Goal: Information Seeking & Learning: Learn about a topic

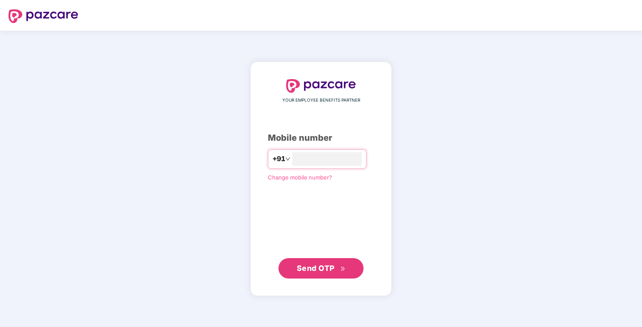
type input "**********"
click at [320, 266] on span "Send OTP" at bounding box center [316, 267] width 38 height 9
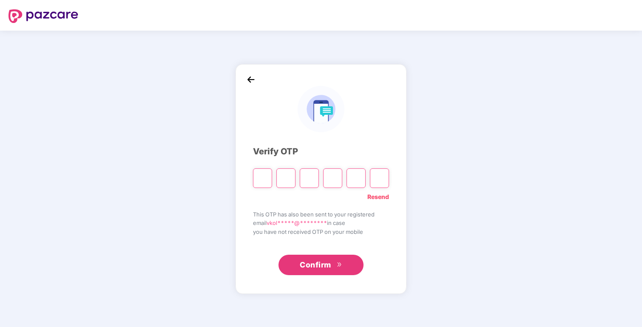
type input "*"
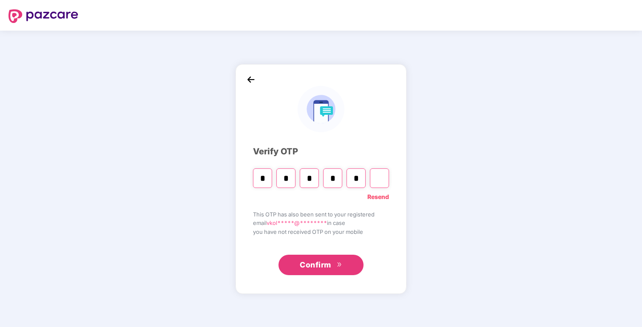
type input "*"
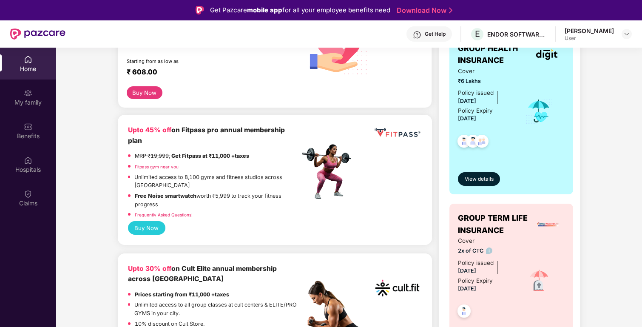
scroll to position [166, 0]
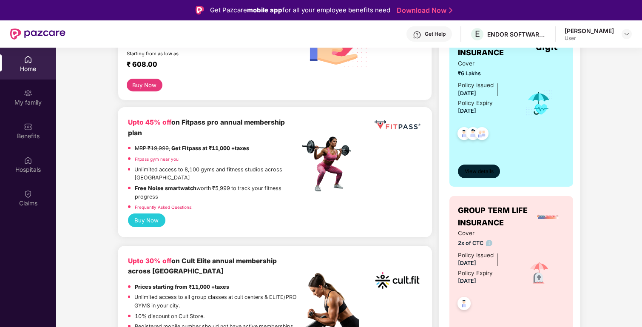
click at [477, 172] on span "View details" at bounding box center [478, 171] width 29 height 8
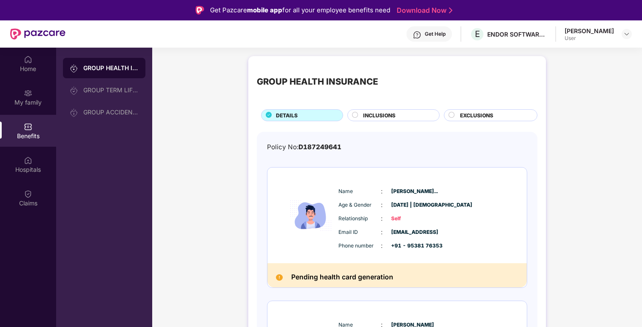
click at [386, 116] on span "INCLUSIONS" at bounding box center [379, 115] width 32 height 8
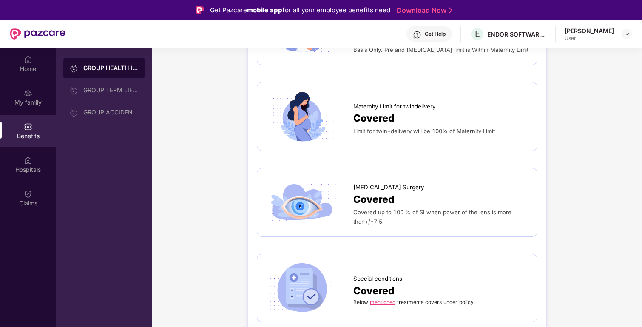
scroll to position [1442, 0]
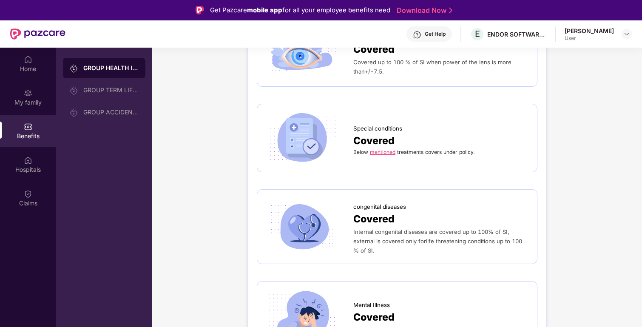
click at [388, 149] on link "mentioned" at bounding box center [382, 152] width 25 height 6
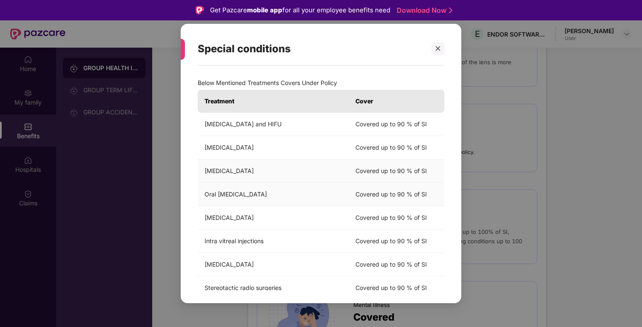
click at [401, 194] on td "Covered up to 90 % of SI" at bounding box center [396, 194] width 96 height 23
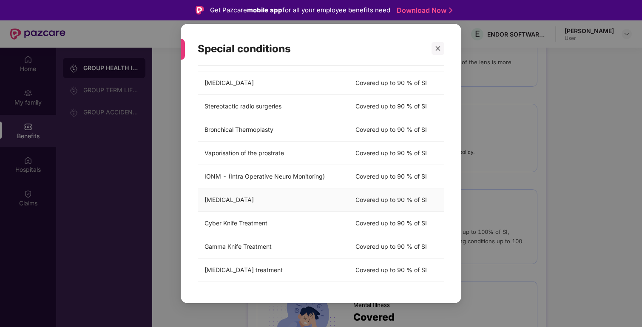
scroll to position [0, 0]
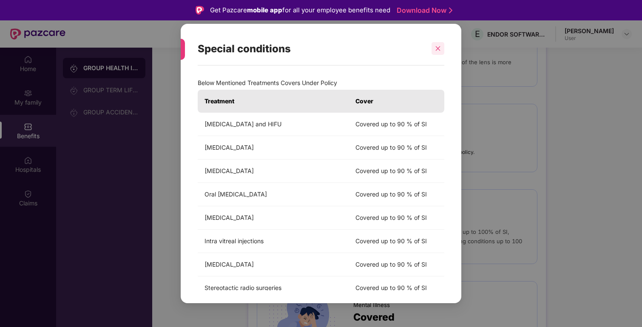
click at [438, 49] on icon "close" at bounding box center [437, 48] width 5 height 5
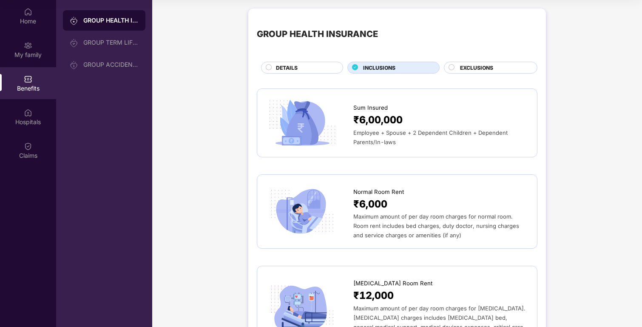
click at [472, 65] on span "EXCLUSIONS" at bounding box center [476, 68] width 33 height 8
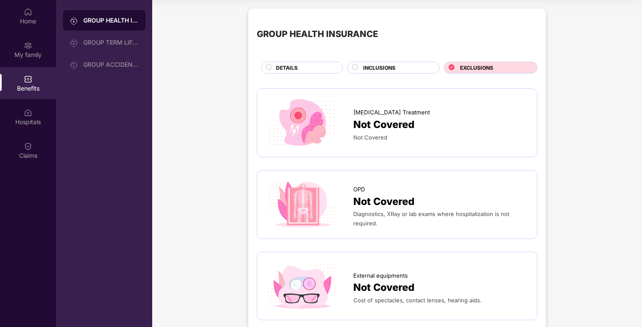
click at [295, 66] on span "DETAILS" at bounding box center [287, 68] width 22 height 8
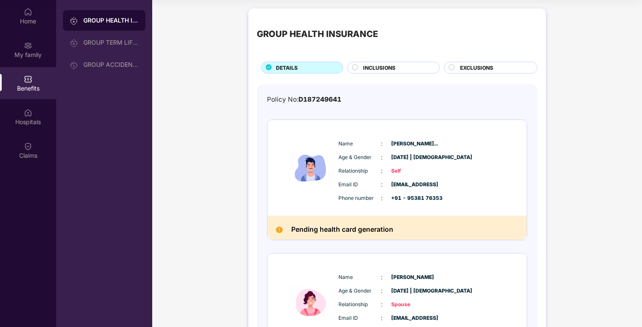
click at [389, 66] on span "INCLUSIONS" at bounding box center [379, 68] width 32 height 8
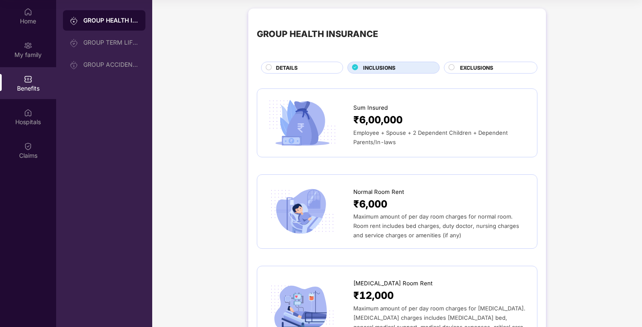
click at [315, 68] on div "DETAILS" at bounding box center [304, 68] width 66 height 9
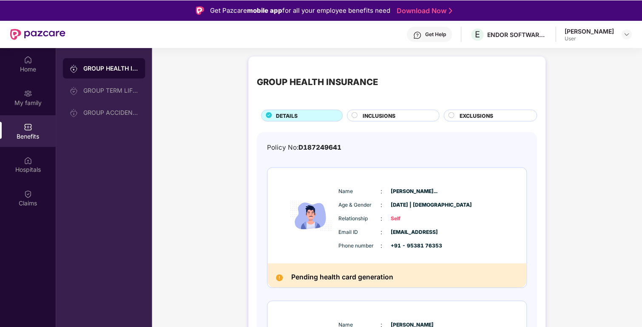
scroll to position [48, 0]
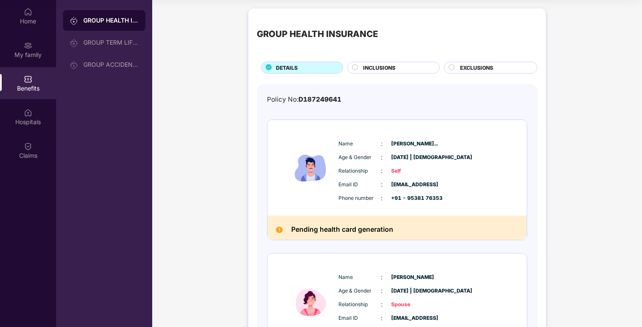
click at [380, 69] on span "INCLUSIONS" at bounding box center [379, 68] width 32 height 8
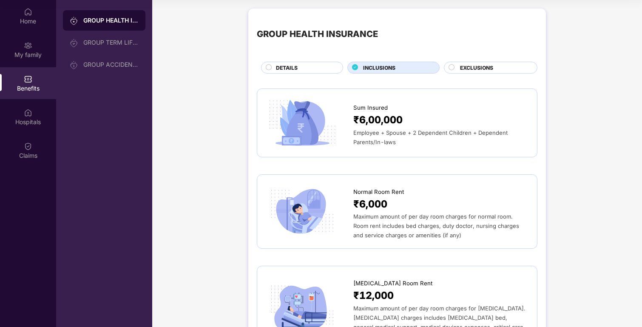
click at [472, 66] on span "EXCLUSIONS" at bounding box center [476, 68] width 33 height 8
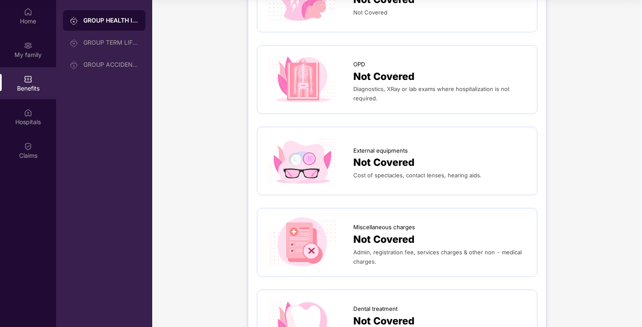
scroll to position [0, 0]
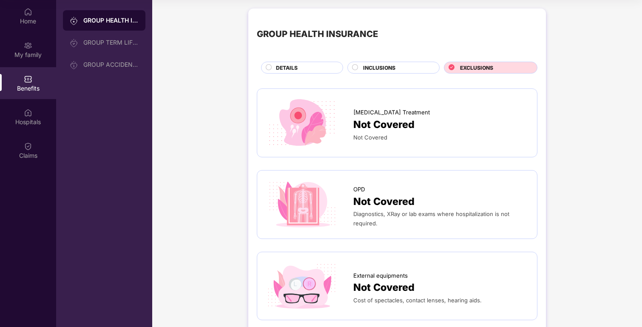
click at [389, 69] on span "INCLUSIONS" at bounding box center [379, 68] width 32 height 8
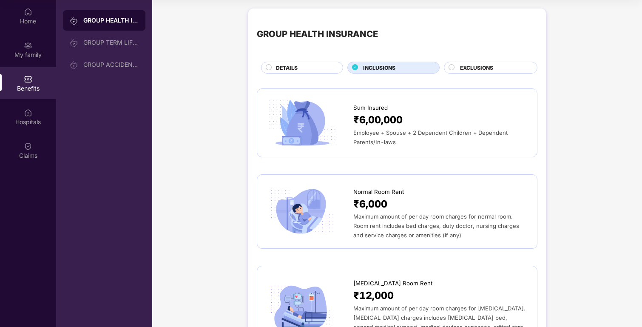
click at [292, 62] on div "DETAILS" at bounding box center [302, 68] width 82 height 12
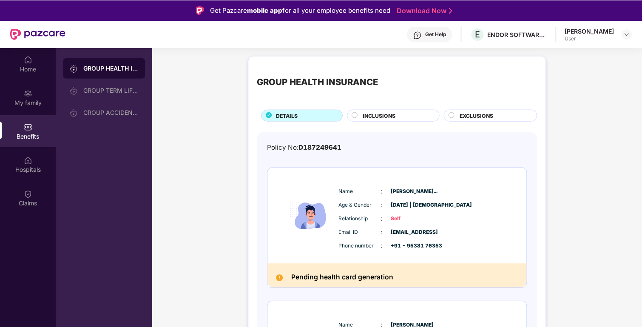
scroll to position [48, 0]
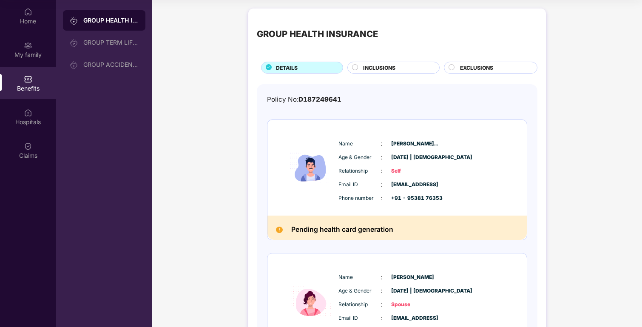
click at [115, 37] on div "GROUP TERM LIFE INSURANCE" at bounding box center [104, 42] width 82 height 20
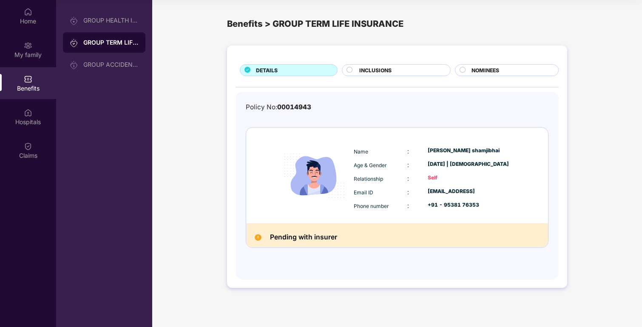
click at [589, 132] on div "DETAILS INCLUSIONS NOMINEES Policy No: 00014943 Name : [PERSON_NAME] Age & Gend…" at bounding box center [396, 170] width 489 height 259
click at [391, 71] on span "INCLUSIONS" at bounding box center [375, 70] width 32 height 8
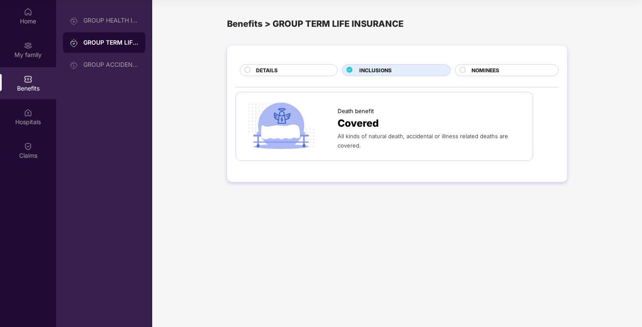
click at [287, 69] on div "DETAILS" at bounding box center [292, 70] width 81 height 9
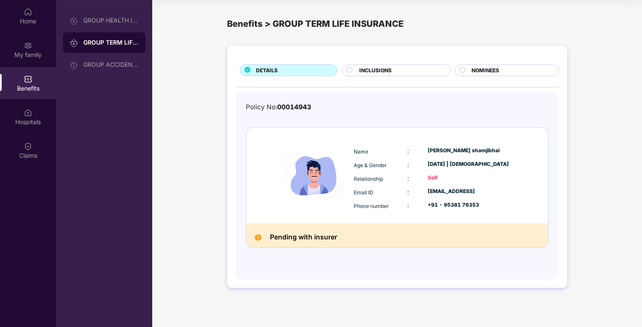
click at [314, 237] on h2 "Pending with insurer" at bounding box center [303, 237] width 67 height 11
click at [366, 225] on div "Pending with insurer" at bounding box center [397, 235] width 302 height 24
click at [382, 72] on span "INCLUSIONS" at bounding box center [375, 70] width 32 height 8
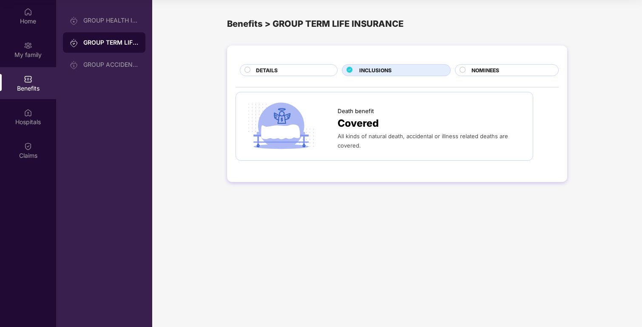
click at [475, 68] on span "NOMINEES" at bounding box center [485, 70] width 28 height 8
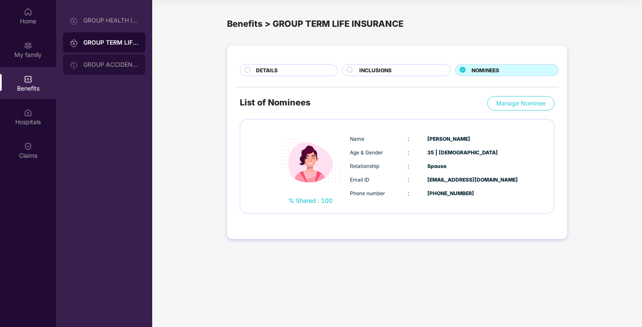
click at [130, 65] on div "GROUP ACCIDENTAL INSURANCE" at bounding box center [110, 64] width 55 height 7
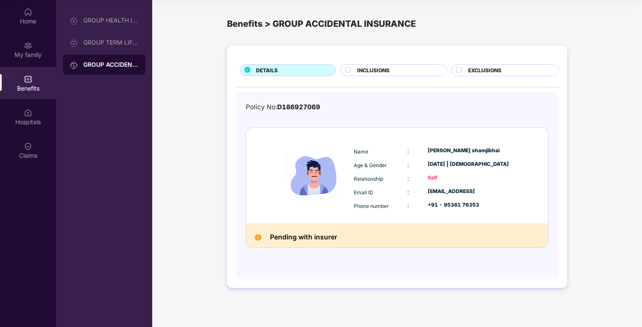
click at [456, 189] on div "[EMAIL_ADDRESS]" at bounding box center [471, 191] width 88 height 8
click at [384, 74] on div "INCLUSIONS" at bounding box center [397, 70] width 89 height 9
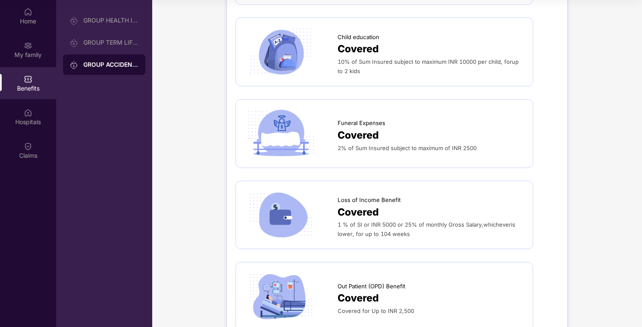
scroll to position [775, 0]
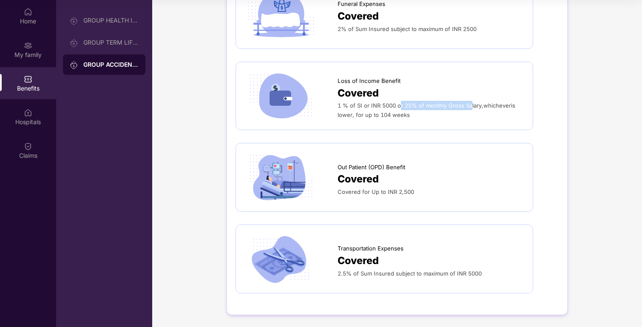
drag, startPoint x: 400, startPoint y: 104, endPoint x: 469, endPoint y: 106, distance: 69.3
click at [469, 106] on span "1 % of SI or INR 5000 or 25% of monthly Gross Salary,whicheveris lower, for up …" at bounding box center [426, 110] width 178 height 16
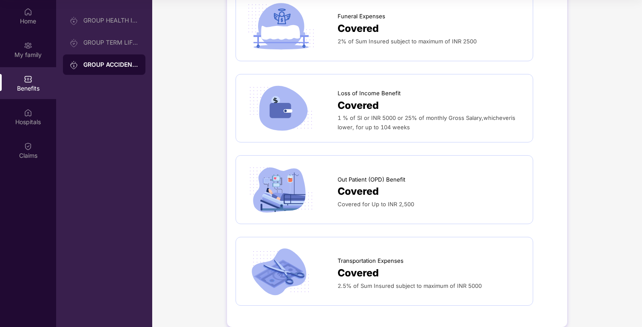
click at [370, 118] on span "1 % of SI or INR 5000 or 25% of monthly Gross Salary,whicheveris lower, for up …" at bounding box center [426, 122] width 178 height 16
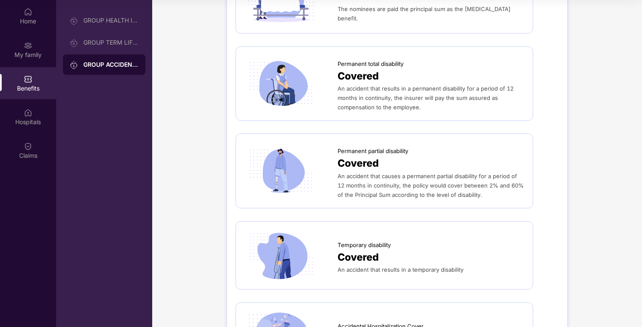
scroll to position [0, 0]
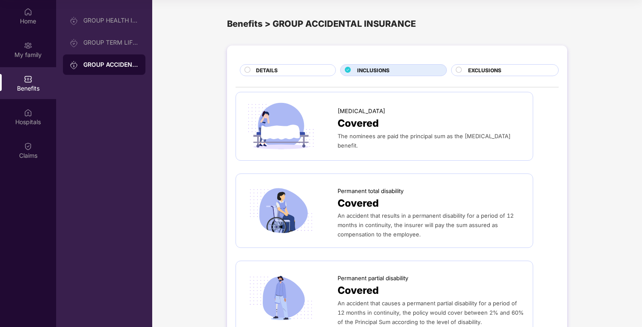
click at [475, 73] on span "EXCLUSIONS" at bounding box center [484, 70] width 33 height 8
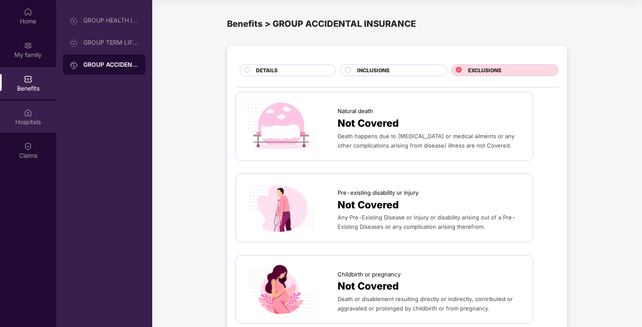
click at [36, 123] on div "Hospitals" at bounding box center [28, 122] width 56 height 8
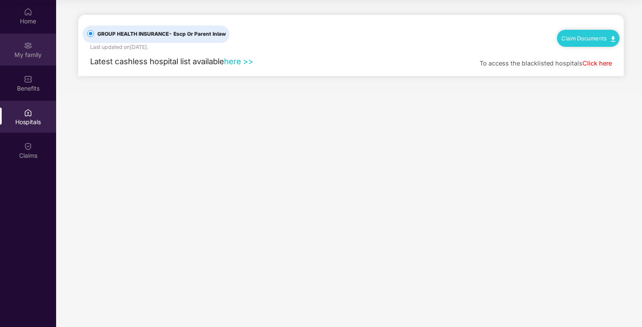
click at [36, 56] on div "My family" at bounding box center [28, 55] width 56 height 8
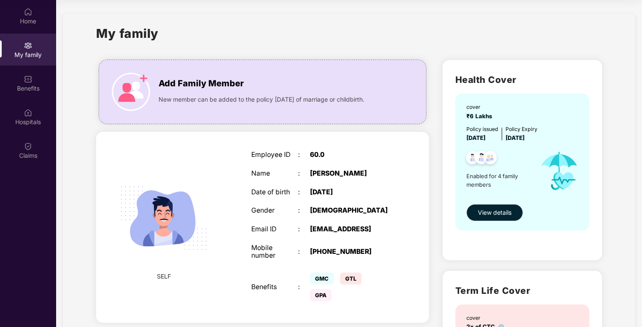
click at [22, 18] on div "Home" at bounding box center [28, 21] width 56 height 8
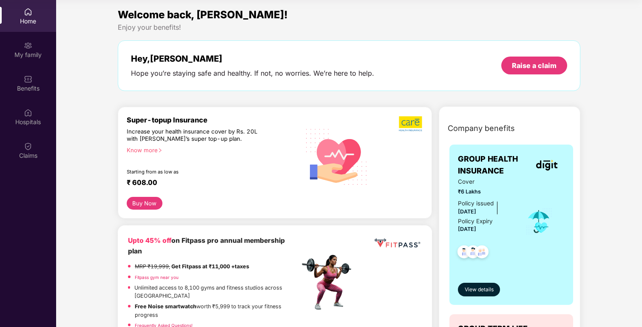
click at [444, 96] on div "Welcome back, [PERSON_NAME]! Enjoy your benefits! Hey, [PERSON_NAME] you’re sta…" at bounding box center [348, 53] width 469 height 93
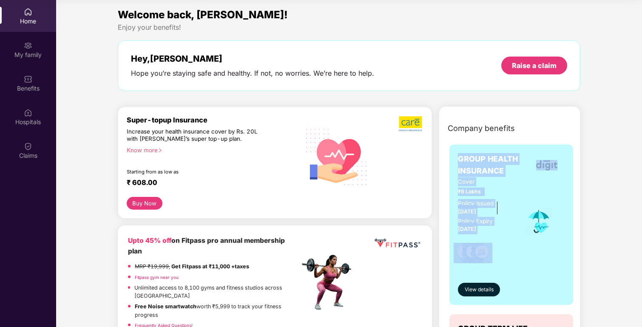
drag, startPoint x: 459, startPoint y: 159, endPoint x: 515, endPoint y: 239, distance: 97.8
click at [515, 239] on div "GROUP HEALTH INSURANCE Cover ₹6 Lakhs Policy issued [DATE] Policy Expiry [DATE]…" at bounding box center [511, 225] width 107 height 144
click at [515, 239] on div "Cover ₹6 Lakhs Policy issued [DATE] Policy Expiry [DATE]" at bounding box center [511, 221] width 107 height 89
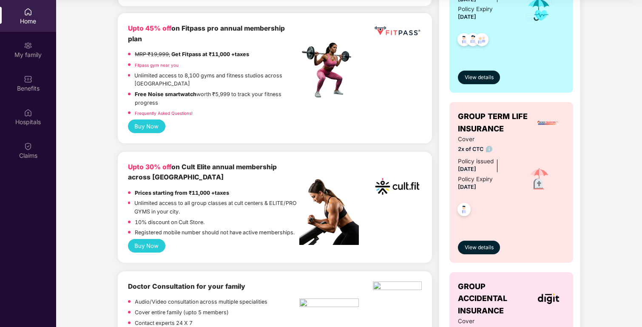
scroll to position [93, 0]
